Goal: Task Accomplishment & Management: Manage account settings

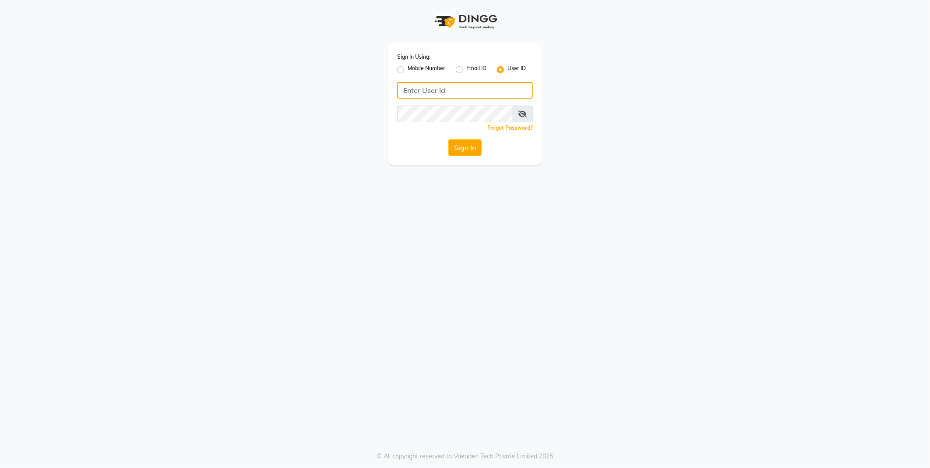
type input "[PERSON_NAME]"
click at [463, 151] on button "Sign In" at bounding box center [464, 147] width 33 height 17
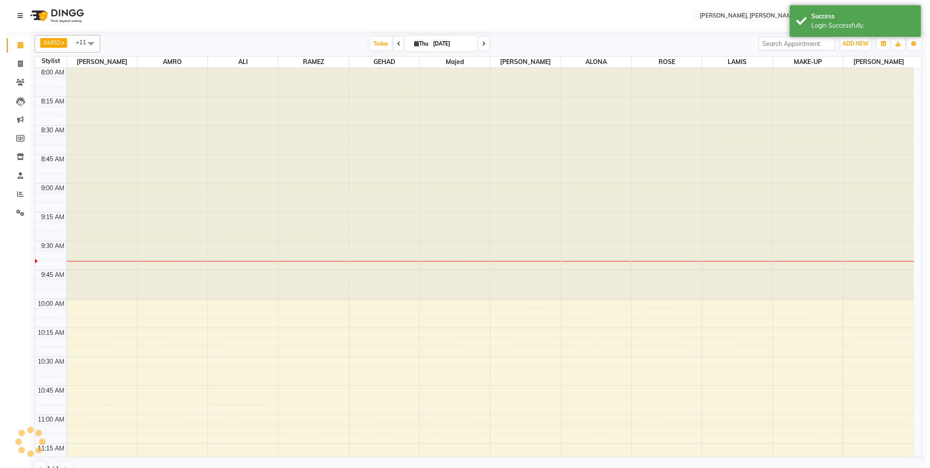
scroll to position [116, 0]
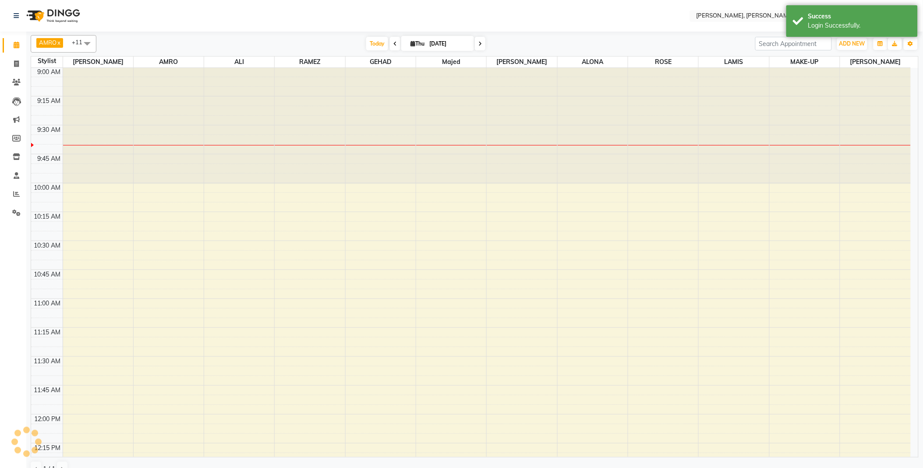
select select "en"
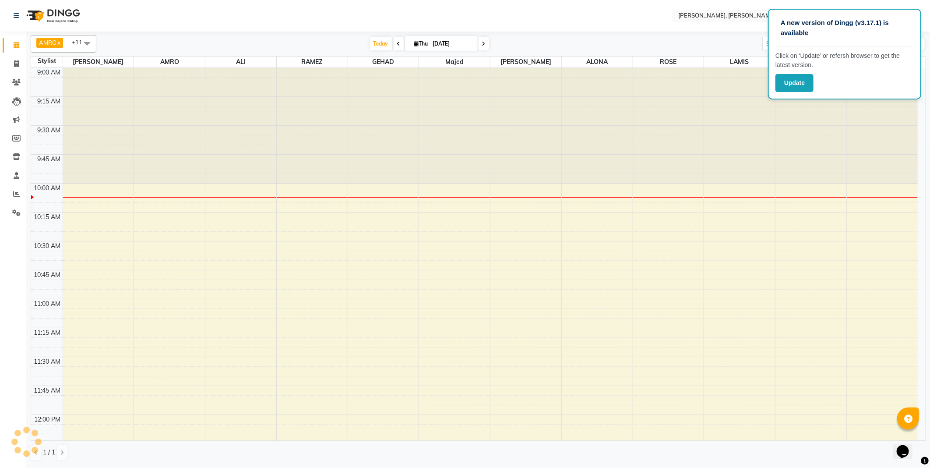
scroll to position [0, 0]
